Goal: Transaction & Acquisition: Purchase product/service

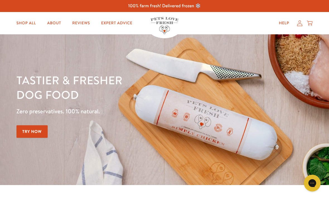
click at [29, 25] on link "Shop All" at bounding box center [26, 23] width 28 height 11
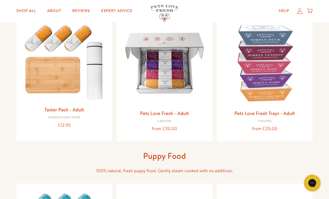
scroll to position [70, 0]
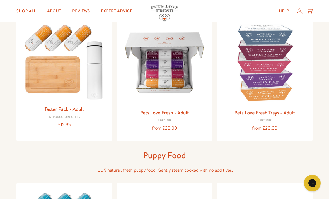
click at [181, 95] on img at bounding box center [164, 62] width 87 height 87
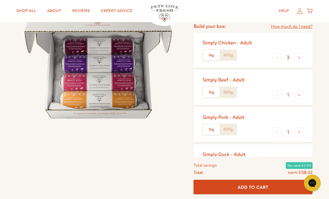
scroll to position [73, 0]
click at [230, 57] on label "600g" at bounding box center [228, 55] width 17 height 11
click at [0, 0] on input "600g" at bounding box center [0, 0] width 0 height 0
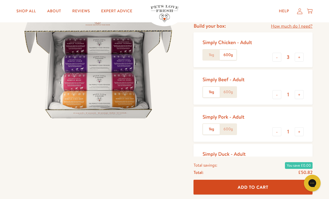
click at [275, 96] on button "-" at bounding box center [277, 94] width 9 height 9
type input "0"
click at [277, 133] on button "-" at bounding box center [277, 131] width 9 height 9
type input "0"
click at [275, 165] on button "-" at bounding box center [277, 168] width 9 height 9
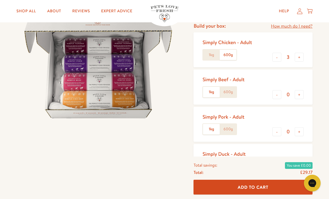
type input "0"
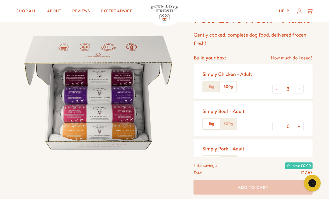
scroll to position [42, 0]
click at [299, 88] on button "+" at bounding box center [299, 88] width 9 height 9
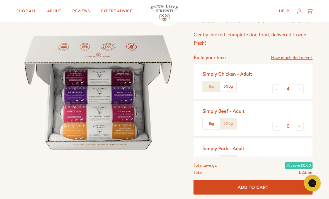
click at [300, 88] on button "+" at bounding box center [299, 88] width 9 height 9
click at [297, 87] on button "+" at bounding box center [299, 88] width 9 height 9
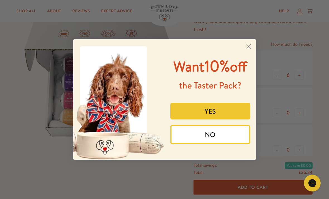
scroll to position [54, 0]
click at [240, 56] on span "Want 10% off" at bounding box center [211, 65] width 74 height 21
click at [243, 55] on p "Want 10% off" at bounding box center [210, 65] width 83 height 21
click at [249, 51] on circle "Close dialog" at bounding box center [248, 46] width 9 height 9
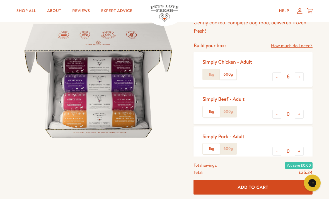
scroll to position [52, 0]
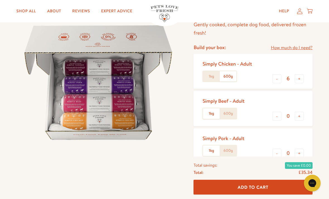
click at [299, 79] on button "+" at bounding box center [299, 78] width 9 height 9
click at [300, 77] on button "+" at bounding box center [299, 78] width 9 height 9
click at [297, 78] on button "+" at bounding box center [299, 78] width 9 height 9
click at [278, 75] on button "-" at bounding box center [277, 78] width 9 height 9
click at [297, 77] on button "+" at bounding box center [299, 78] width 9 height 9
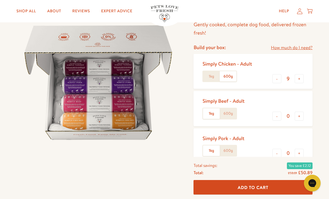
click at [276, 79] on button "-" at bounding box center [277, 78] width 9 height 9
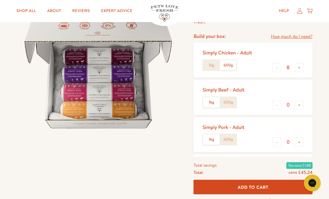
scroll to position [63, 0]
click at [298, 68] on button "+" at bounding box center [299, 67] width 9 height 9
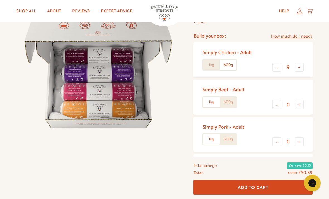
click at [300, 70] on button "+" at bounding box center [299, 67] width 9 height 9
type input "10"
click at [250, 190] on span "Add To Cart" at bounding box center [253, 187] width 31 height 6
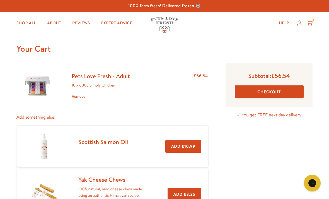
click at [274, 91] on button "Checkout" at bounding box center [269, 91] width 69 height 13
